Goal: Task Accomplishment & Management: Complete application form

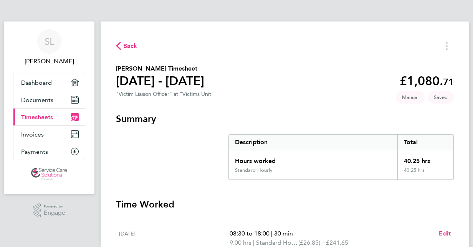
scroll to position [282, 0]
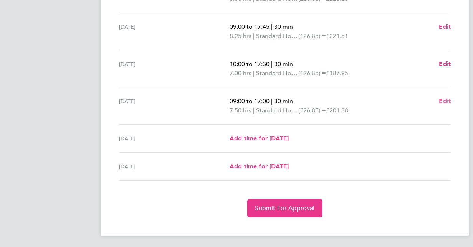
click at [447, 103] on span "Edit" at bounding box center [445, 101] width 12 height 7
select select "30"
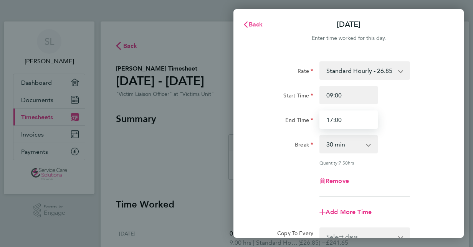
click at [347, 121] on input "17:00" at bounding box center [349, 120] width 58 height 18
type input "1"
type input "16:30"
click at [372, 150] on app-icon-cross-button at bounding box center [372, 144] width 9 height 17
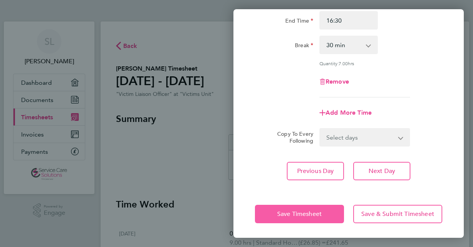
click at [303, 208] on button "Save Timesheet" at bounding box center [299, 214] width 89 height 18
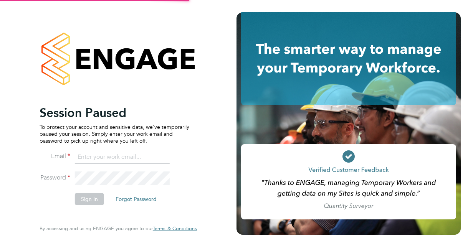
type input "[EMAIL_ADDRESS][DOMAIN_NAME]"
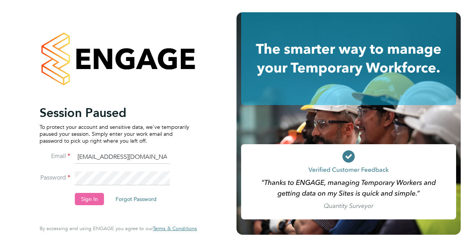
click at [88, 199] on button "Sign In" at bounding box center [89, 199] width 29 height 12
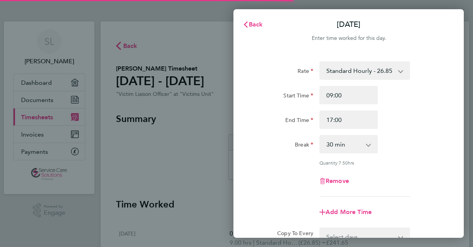
select select "30"
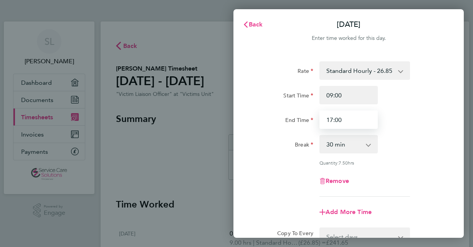
click at [352, 121] on input "17:00" at bounding box center [349, 120] width 58 height 18
type input "1"
type input "16:30"
click at [391, 121] on div "End Time 16:30" at bounding box center [349, 120] width 194 height 18
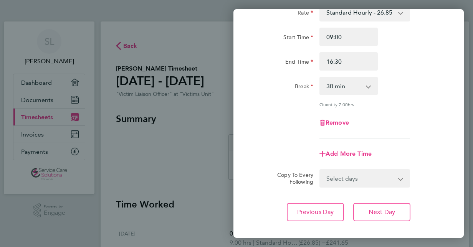
scroll to position [100, 0]
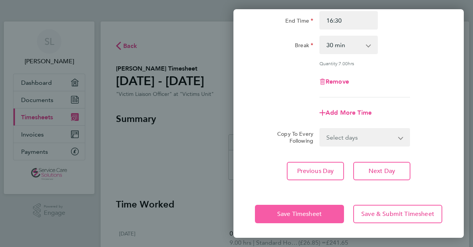
click at [271, 205] on button "Save Timesheet" at bounding box center [299, 214] width 89 height 18
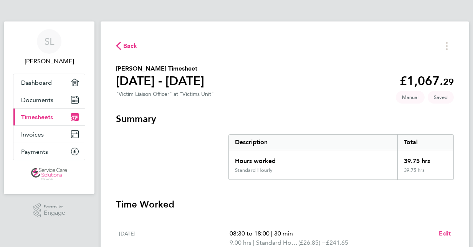
click at [271, 205] on h3 "Time Worked" at bounding box center [285, 205] width 338 height 12
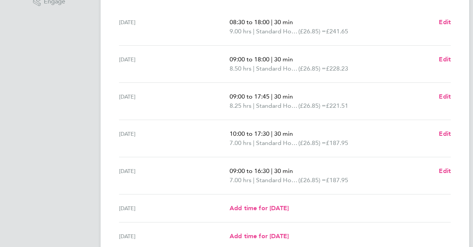
scroll to position [282, 0]
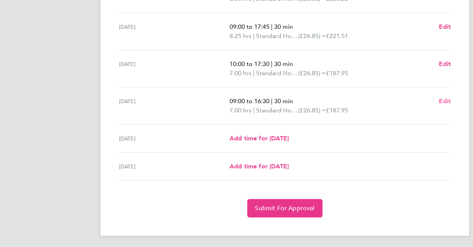
click at [447, 101] on span "Edit" at bounding box center [445, 101] width 12 height 7
select select "30"
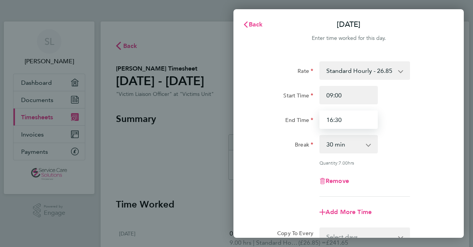
click at [359, 120] on input "16:30" at bounding box center [349, 120] width 58 height 18
type input "1"
type input "17:00"
click at [284, 145] on div "Break" at bounding box center [284, 142] width 58 height 15
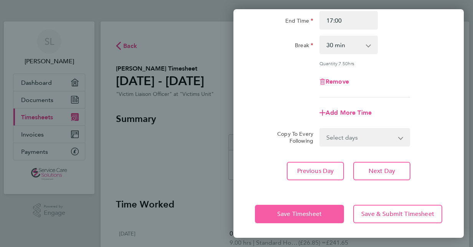
click at [284, 211] on span "Save Timesheet" at bounding box center [299, 215] width 45 height 8
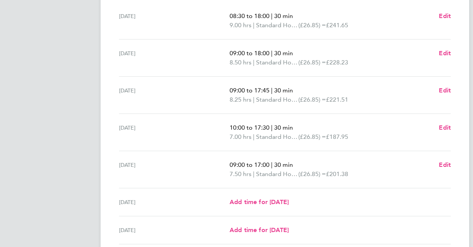
scroll to position [218, 0]
click at [443, 166] on span "Edit" at bounding box center [445, 164] width 12 height 7
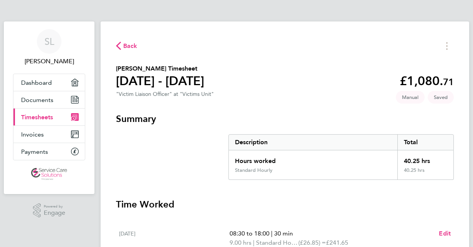
select select "30"
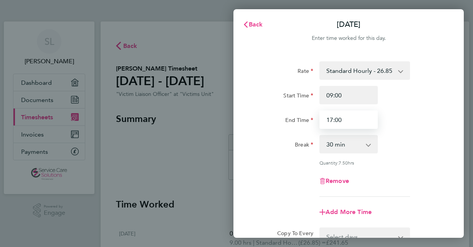
click at [354, 117] on input "17:00" at bounding box center [349, 120] width 58 height 18
type input "1"
type input "16:45"
click at [240, 142] on div "Rate Standard Hourly - 26.85 Start Time 09:00 End Time 16:45 Break 0 min 15 min…" at bounding box center [349, 170] width 231 height 237
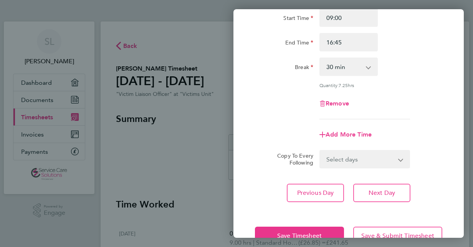
scroll to position [79, 0]
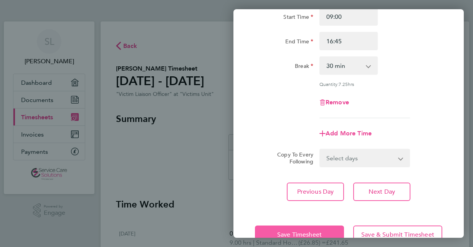
click at [316, 228] on button "Save Timesheet" at bounding box center [299, 235] width 89 height 18
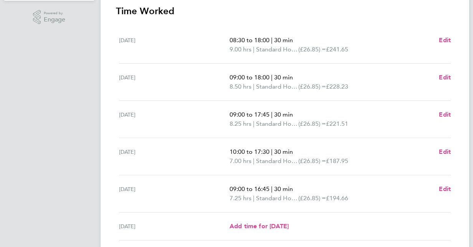
scroll to position [282, 0]
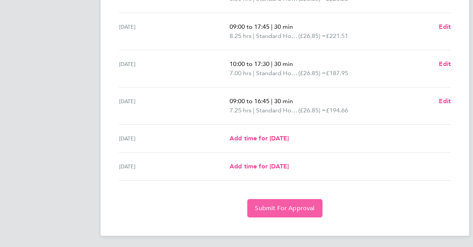
click at [288, 205] on span "Submit For Approval" at bounding box center [285, 209] width 60 height 8
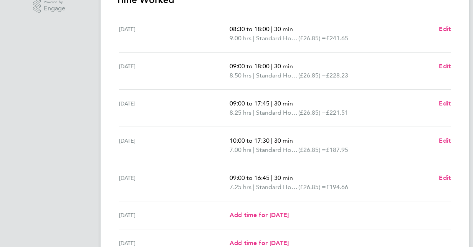
scroll to position [245, 0]
